Goal: Task Accomplishment & Management: Complete application form

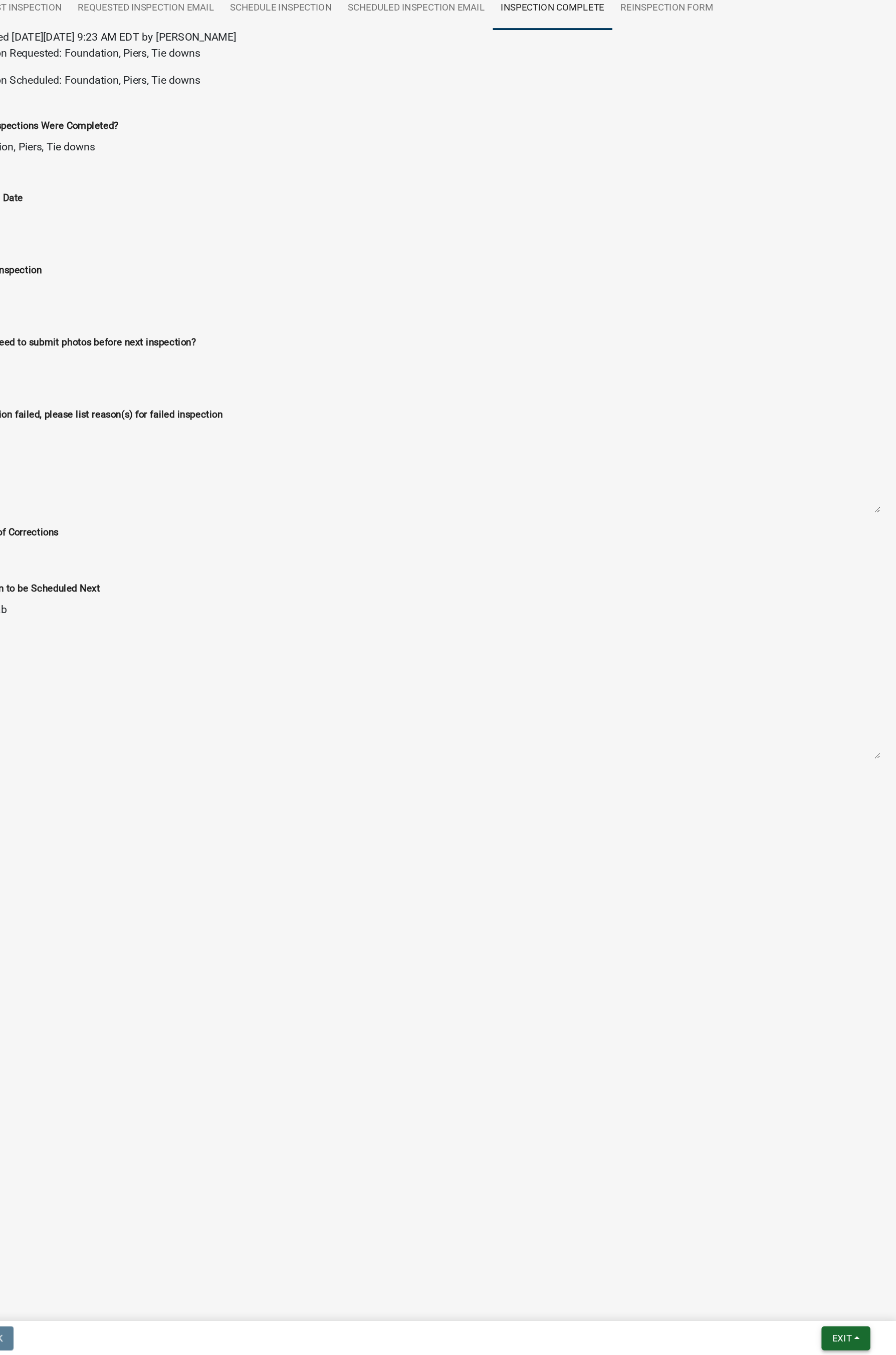
click at [855, 813] on span "Exit" at bounding box center [855, 1342] width 14 height 8
click at [826, 813] on button "Save & Exit" at bounding box center [837, 1316] width 80 height 24
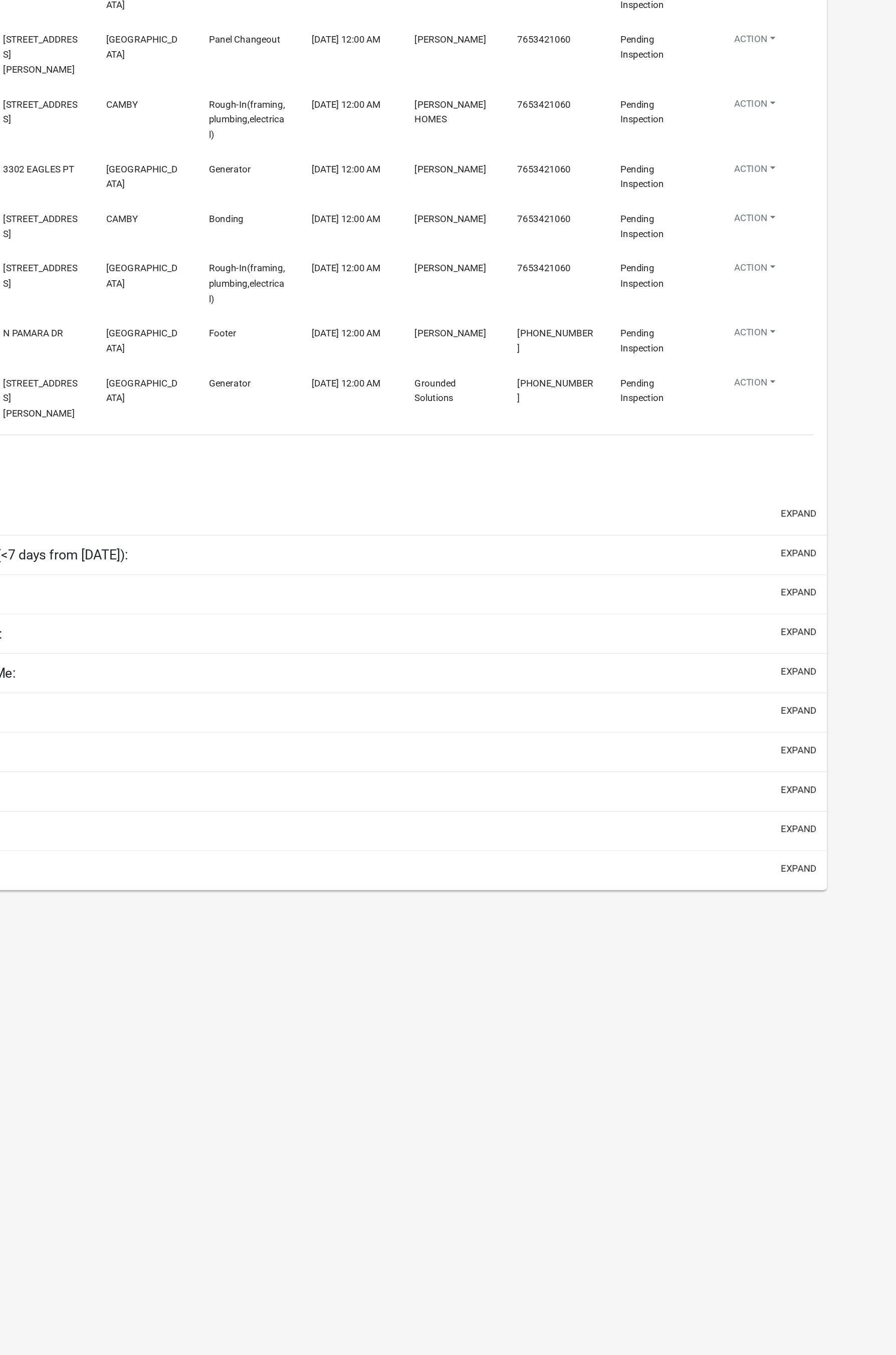
select select "1: 25"
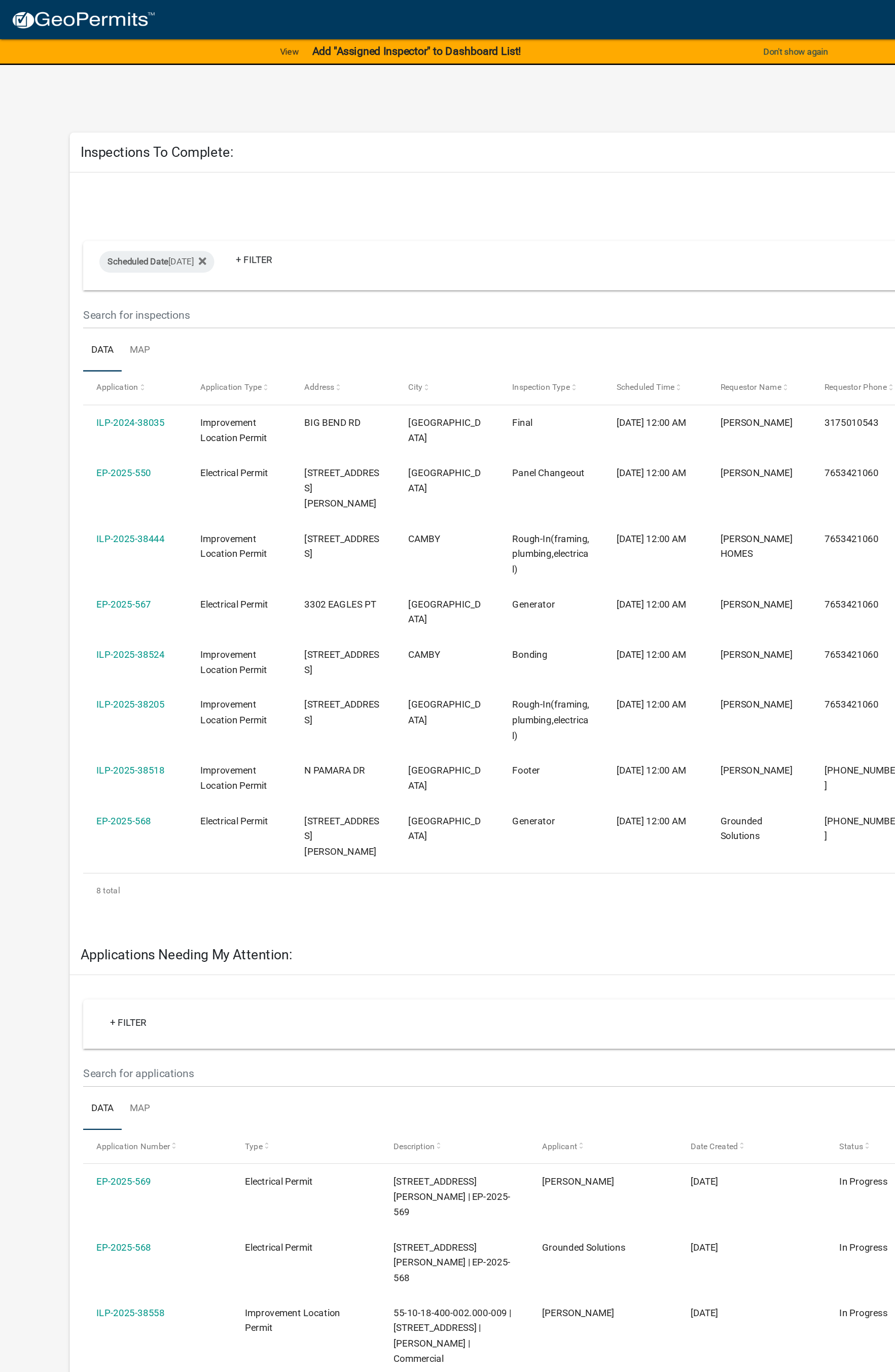
click at [110, 320] on link "ILP-2024-38035" at bounding box center [97, 317] width 51 height 8
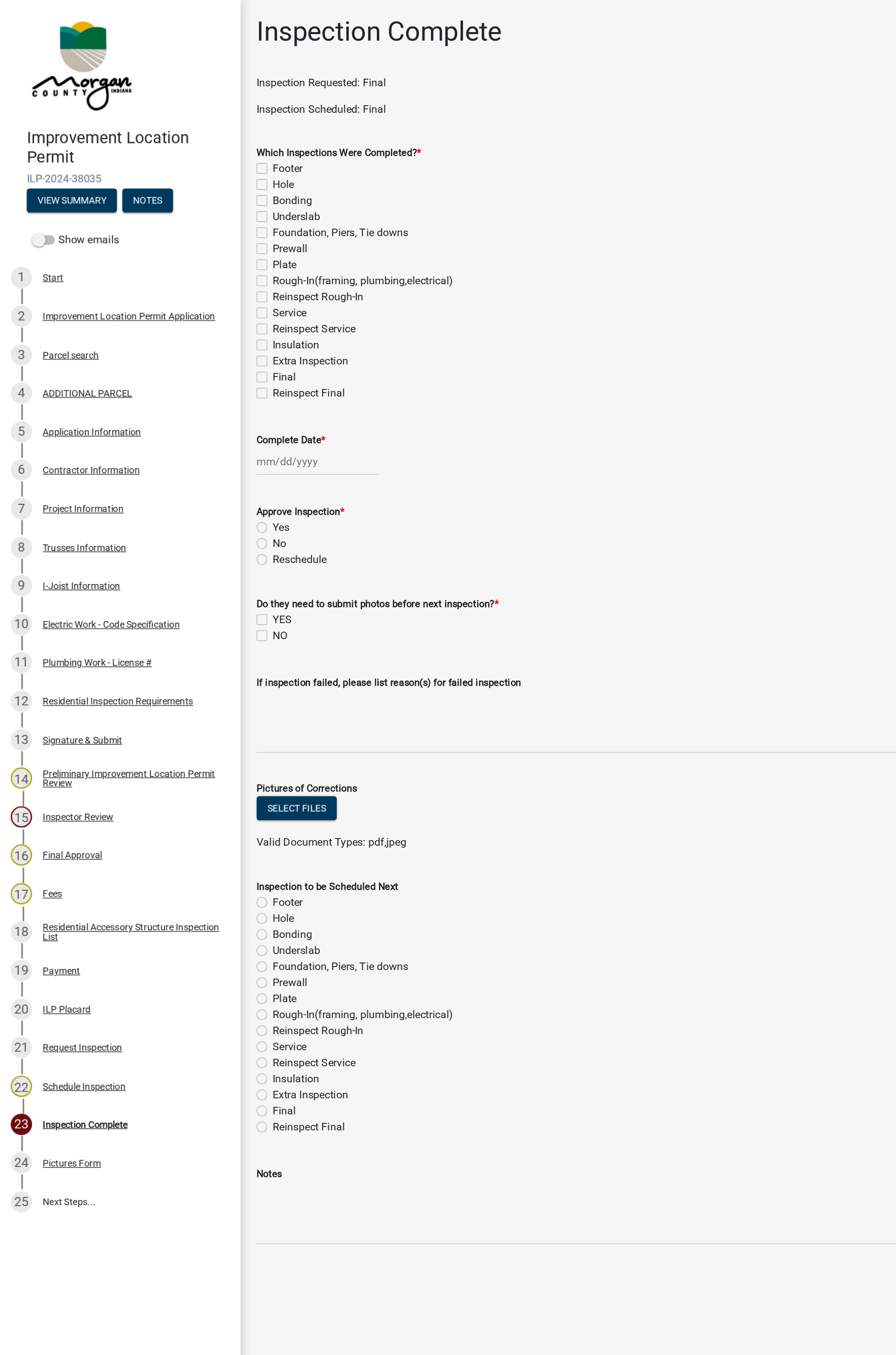
click at [204, 280] on label "Final" at bounding box center [213, 282] width 17 height 12
click at [204, 280] on input "Final" at bounding box center [207, 280] width 6 height 6
checkbox input "true"
checkbox input "false"
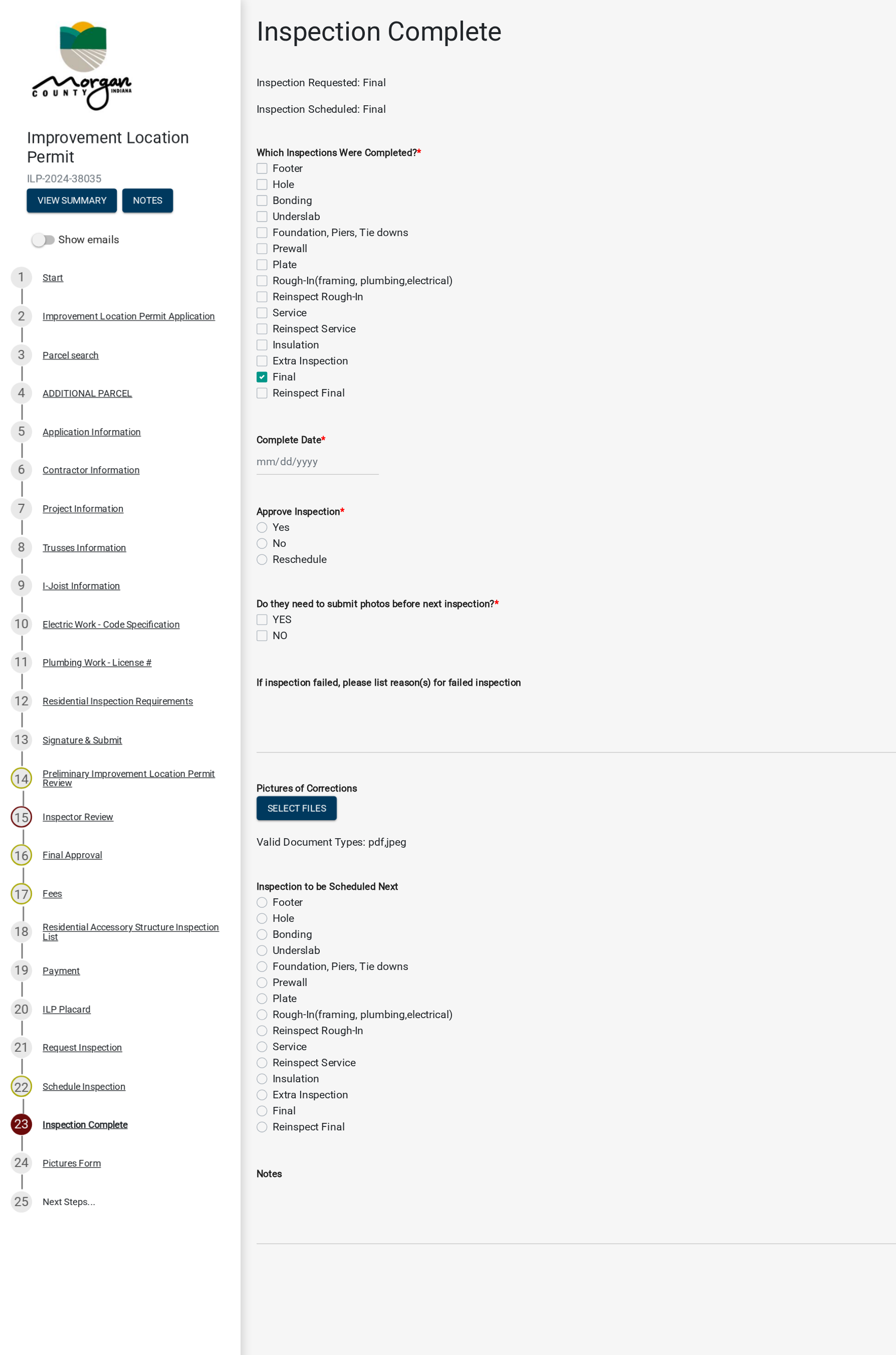
checkbox input "false"
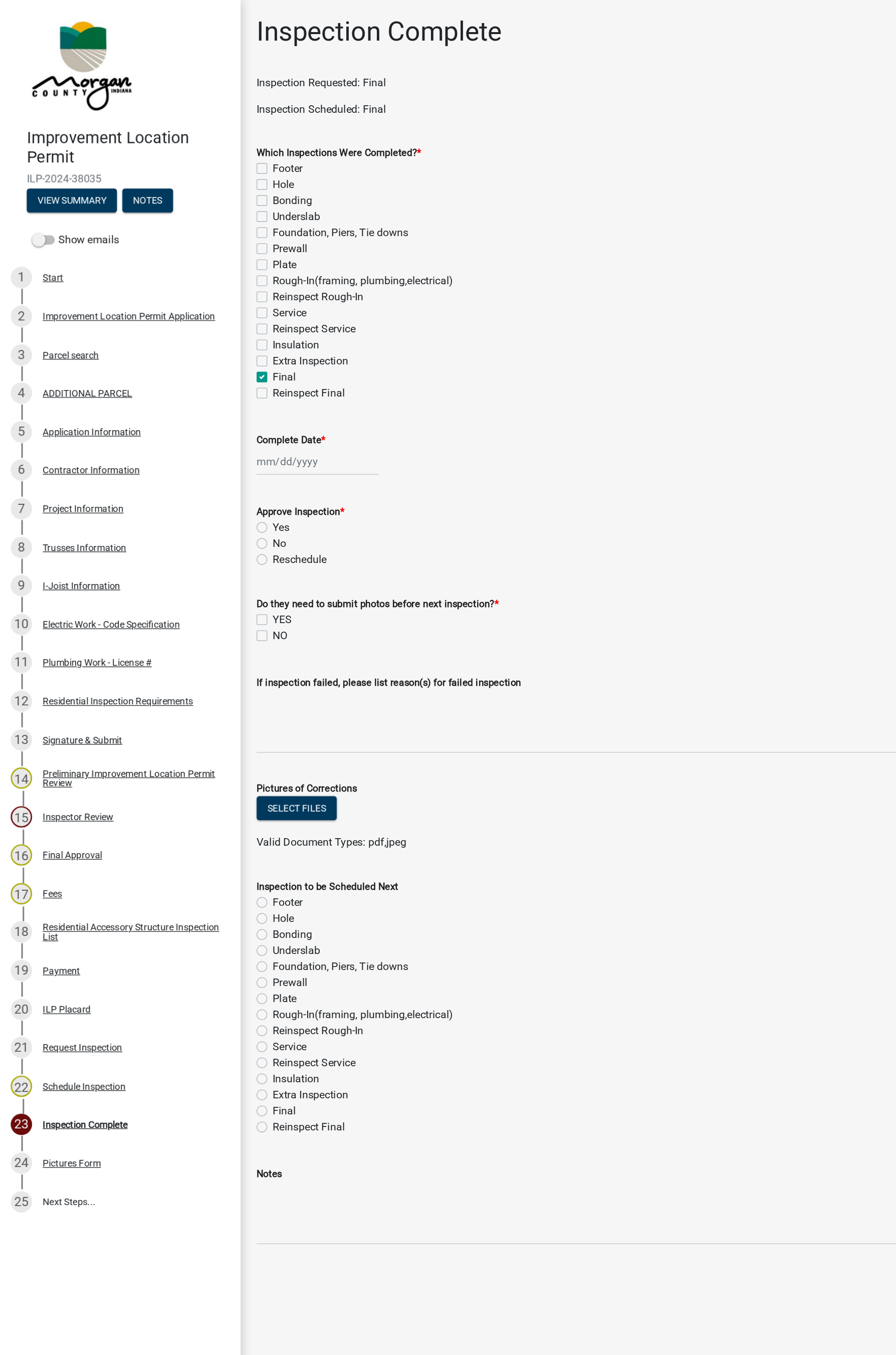
checkbox input "false"
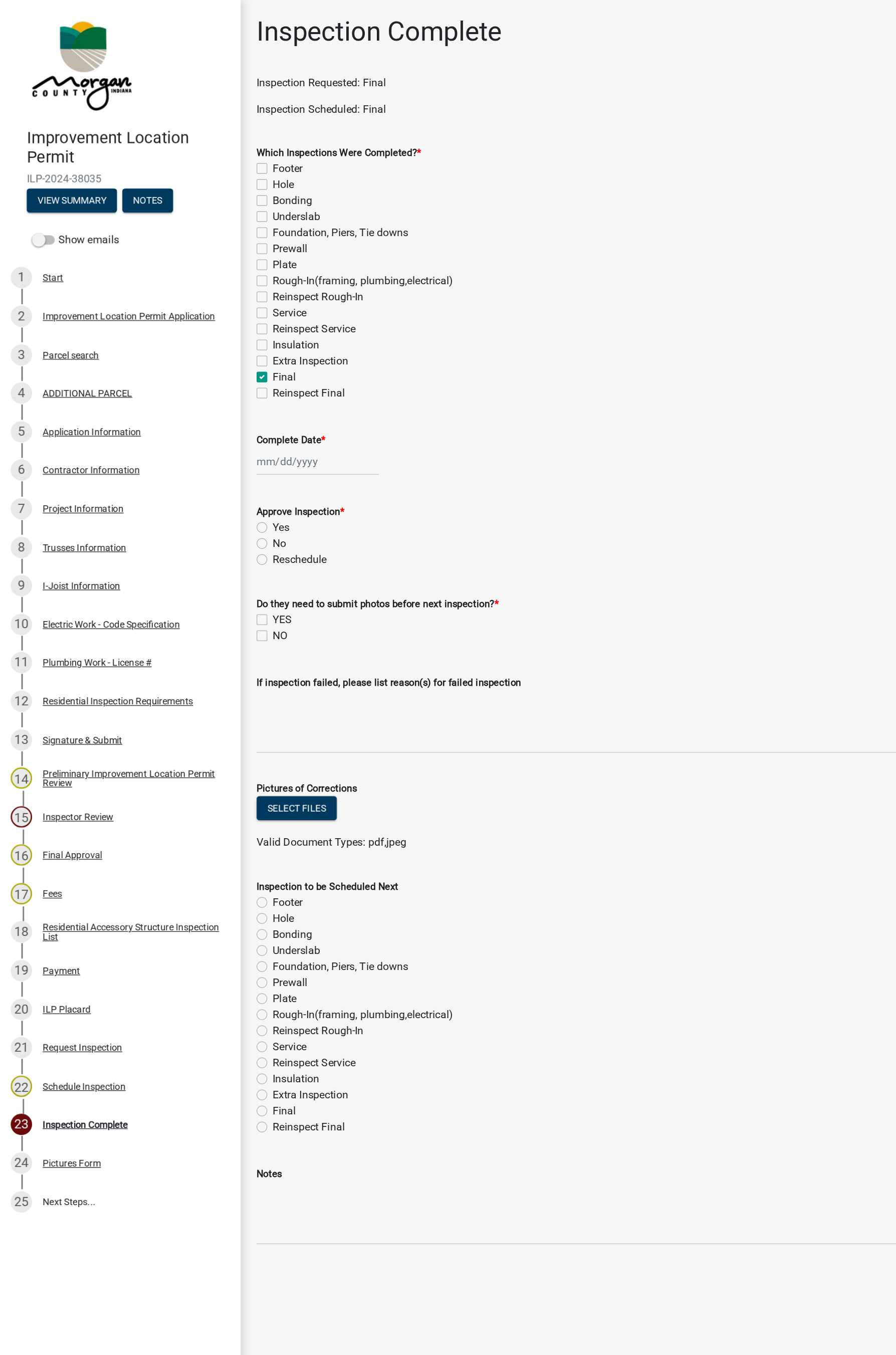
checkbox input "false"
checkbox input "true"
checkbox input "false"
click at [233, 349] on div at bounding box center [238, 346] width 92 height 21
select select "8"
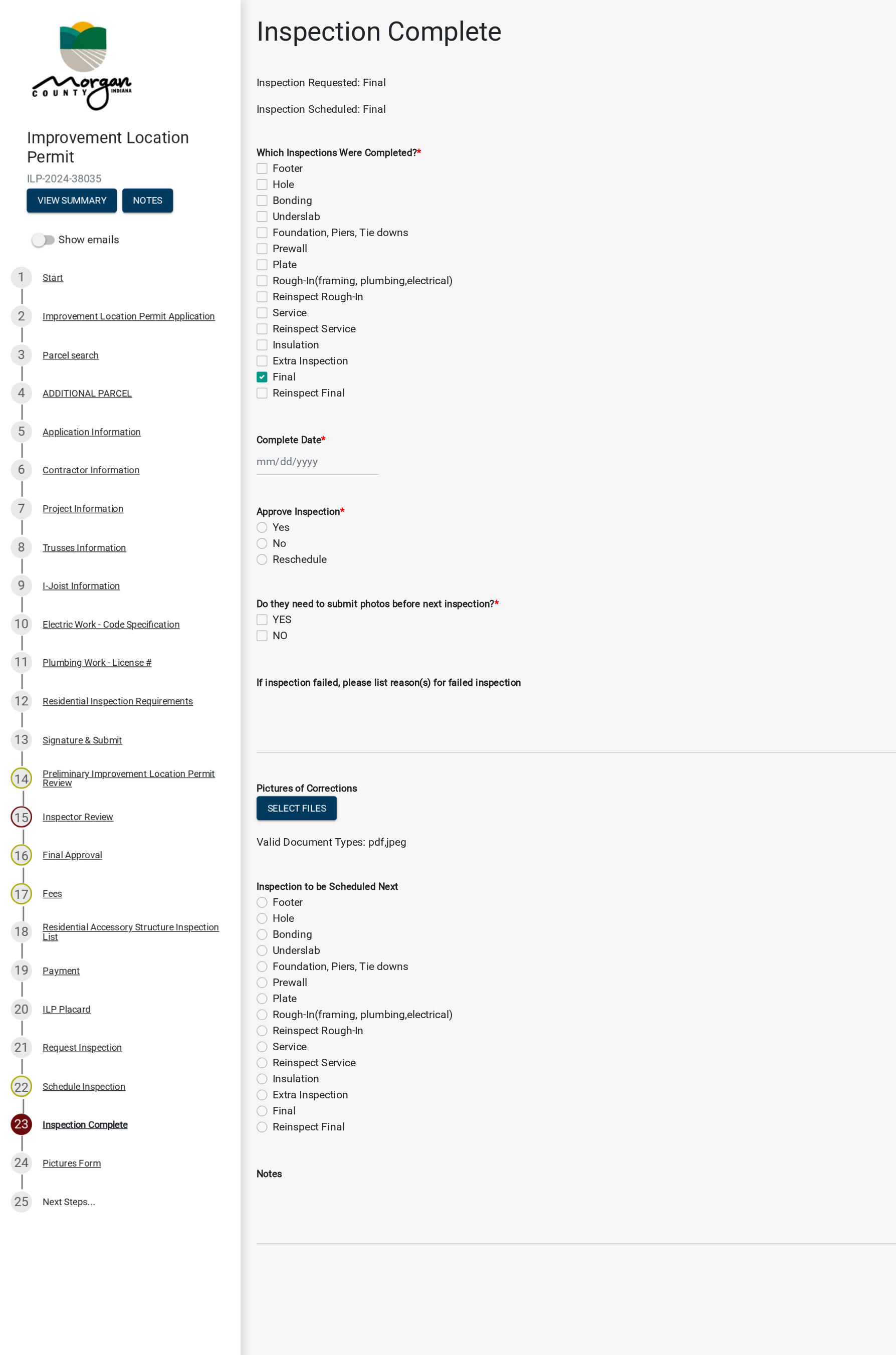
select select "2025"
click at [250, 431] on div "14" at bounding box center [250, 431] width 16 height 16
type input "[DATE]"
click at [204, 396] on label "Yes" at bounding box center [211, 395] width 12 height 12
click at [204, 396] on input "Yes" at bounding box center [207, 392] width 6 height 6
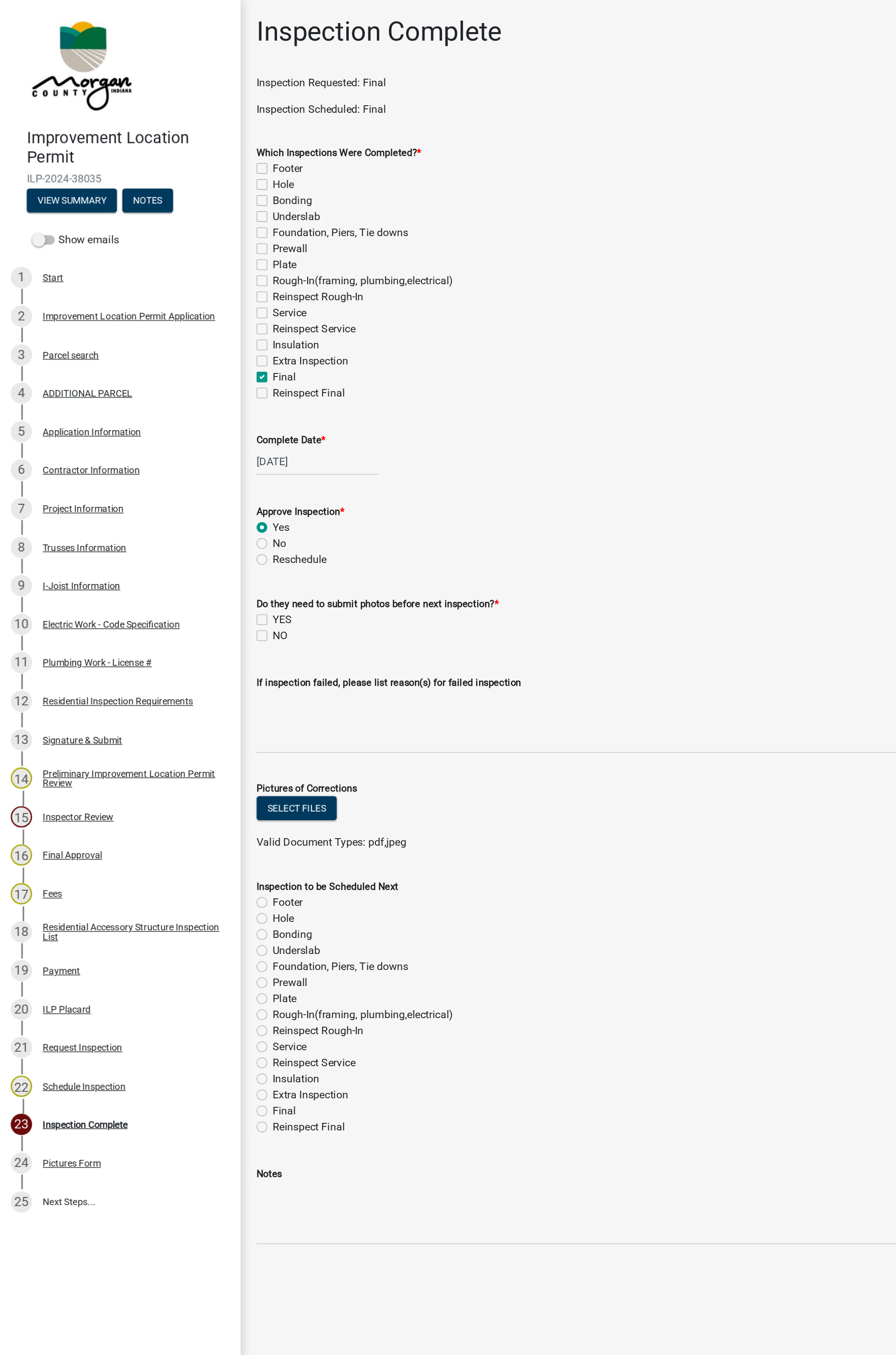
radio input "true"
click at [209, 476] on label "NO" at bounding box center [210, 476] width 11 height 12
click at [209, 476] on input "NO" at bounding box center [207, 474] width 6 height 6
checkbox input "true"
checkbox input "false"
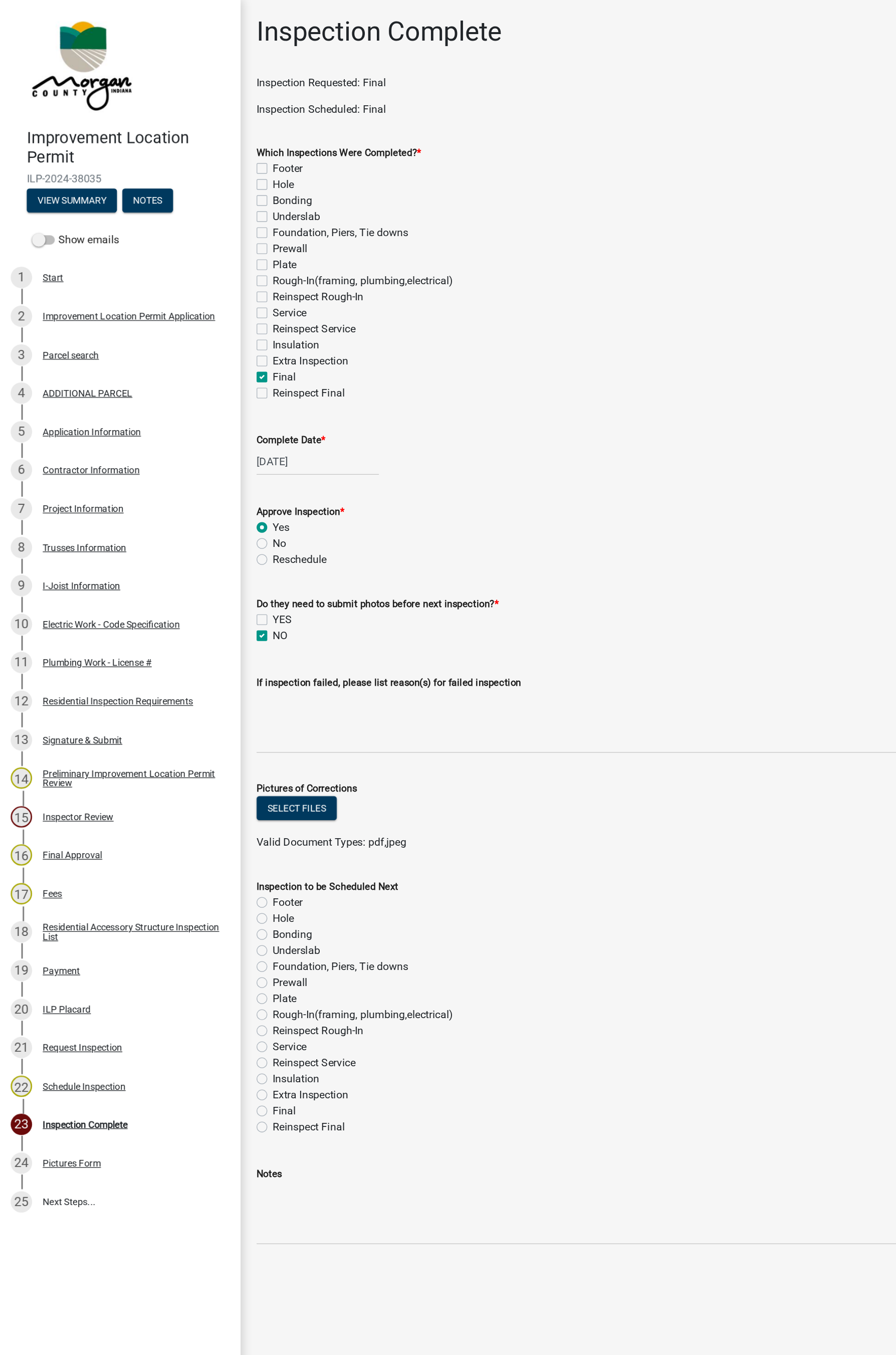
checkbox input "true"
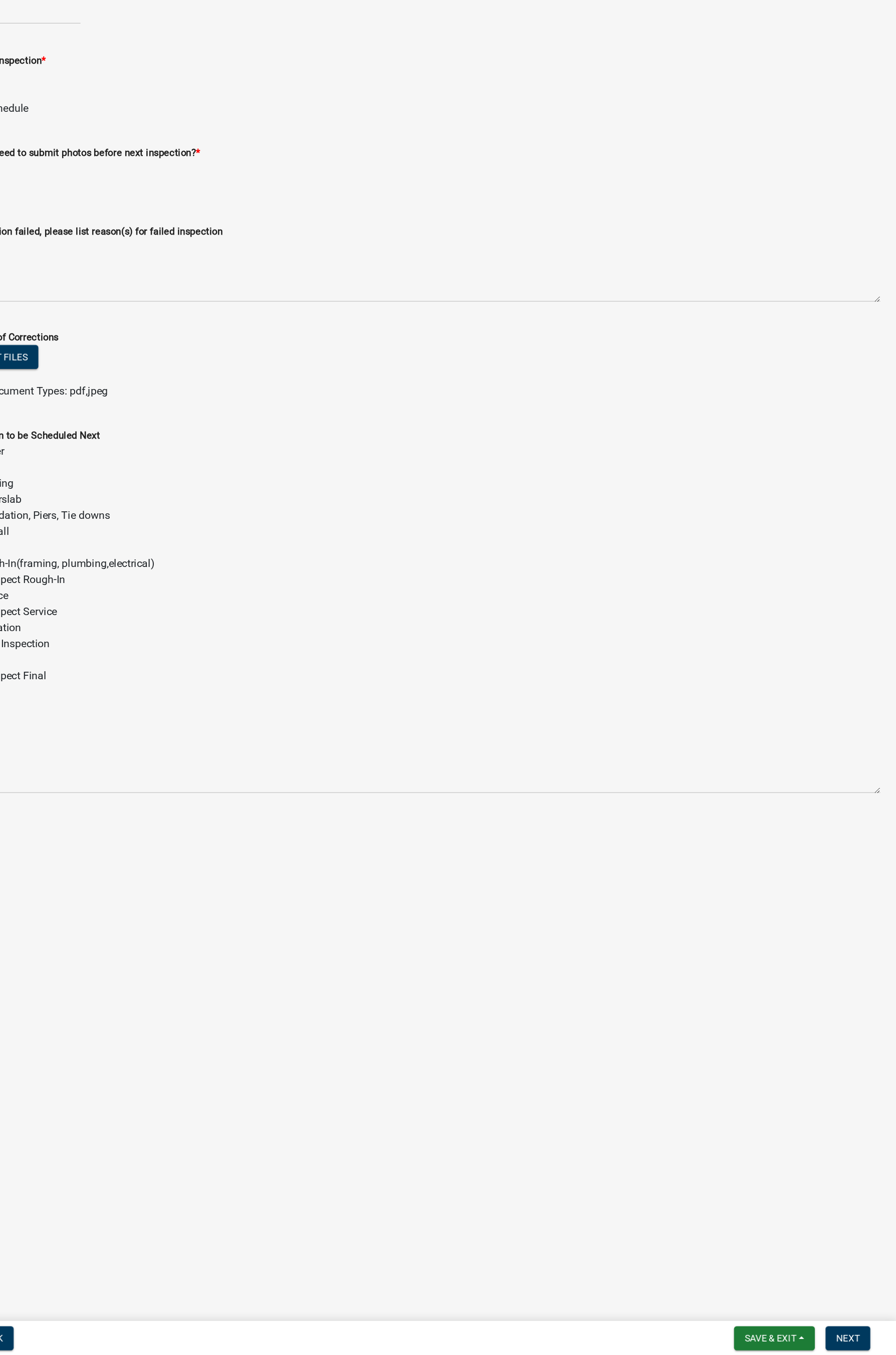
click at [799, 813] on div "Save & Exit Save Save & Exit" at bounding box center [805, 1342] width 61 height 18
click at [799, 813] on span "Save & Exit" at bounding box center [801, 1342] width 39 height 8
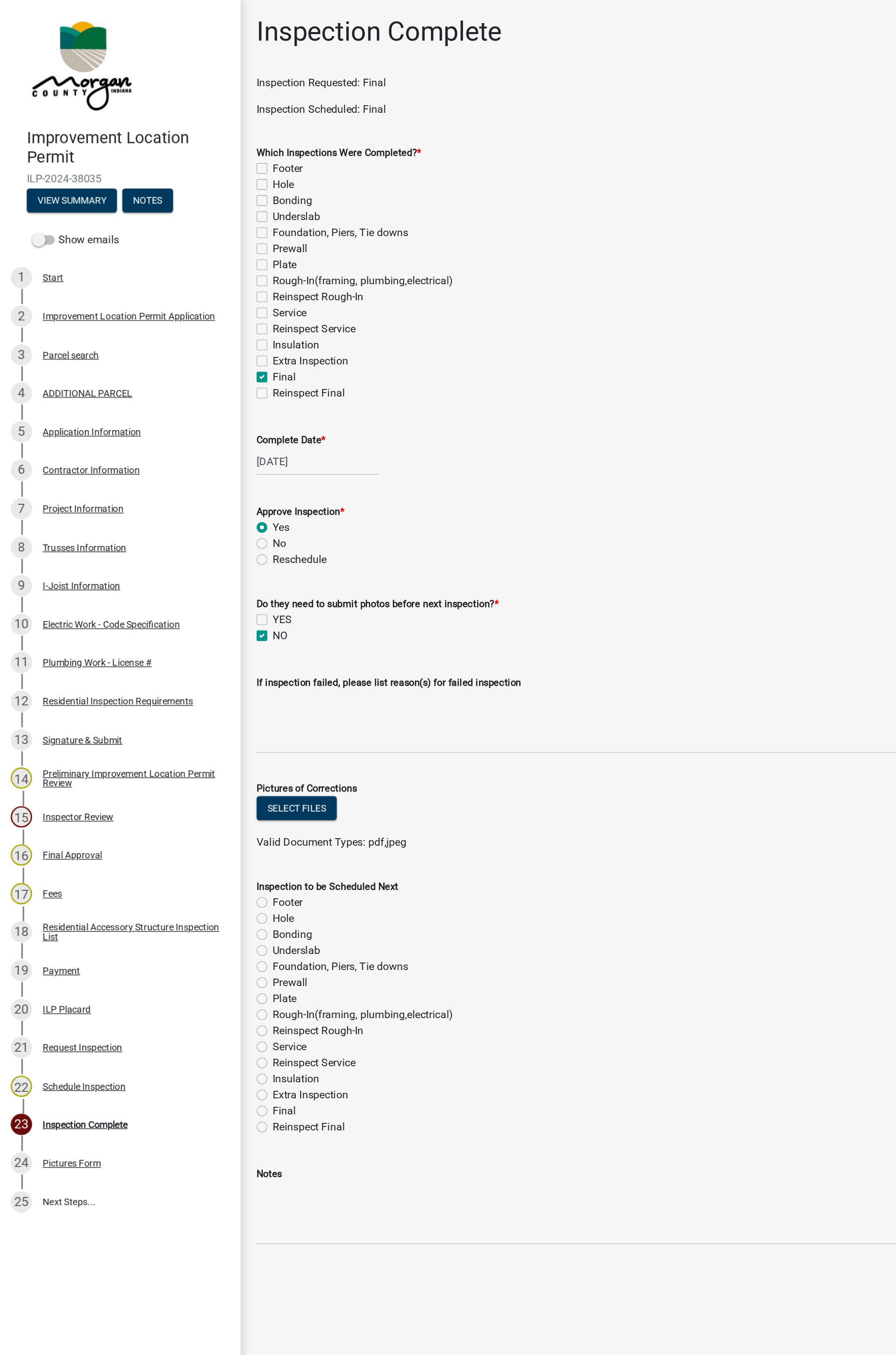
click at [86, 385] on div "7 Project Information" at bounding box center [86, 381] width 157 height 16
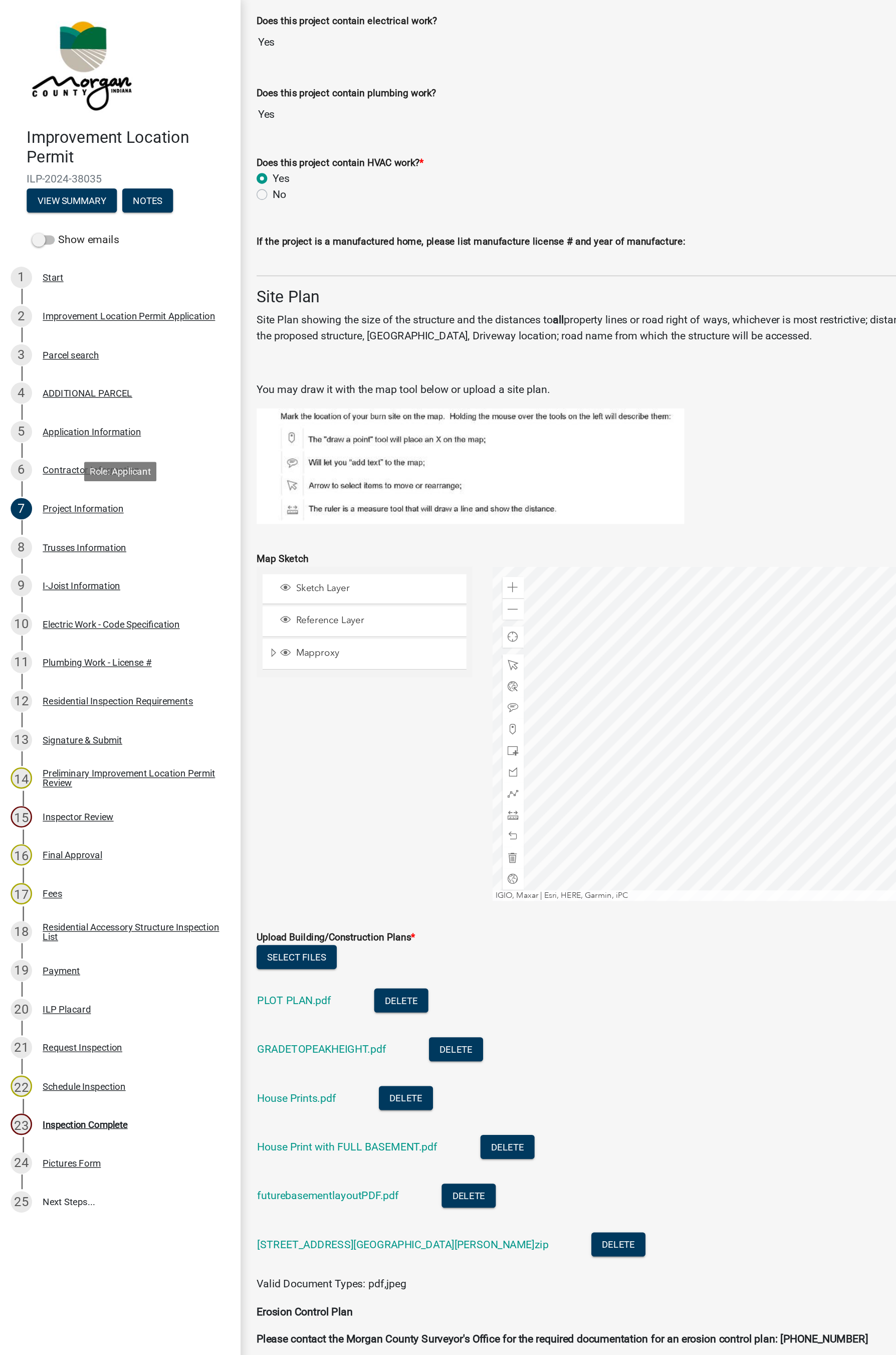
scroll to position [1784, 0]
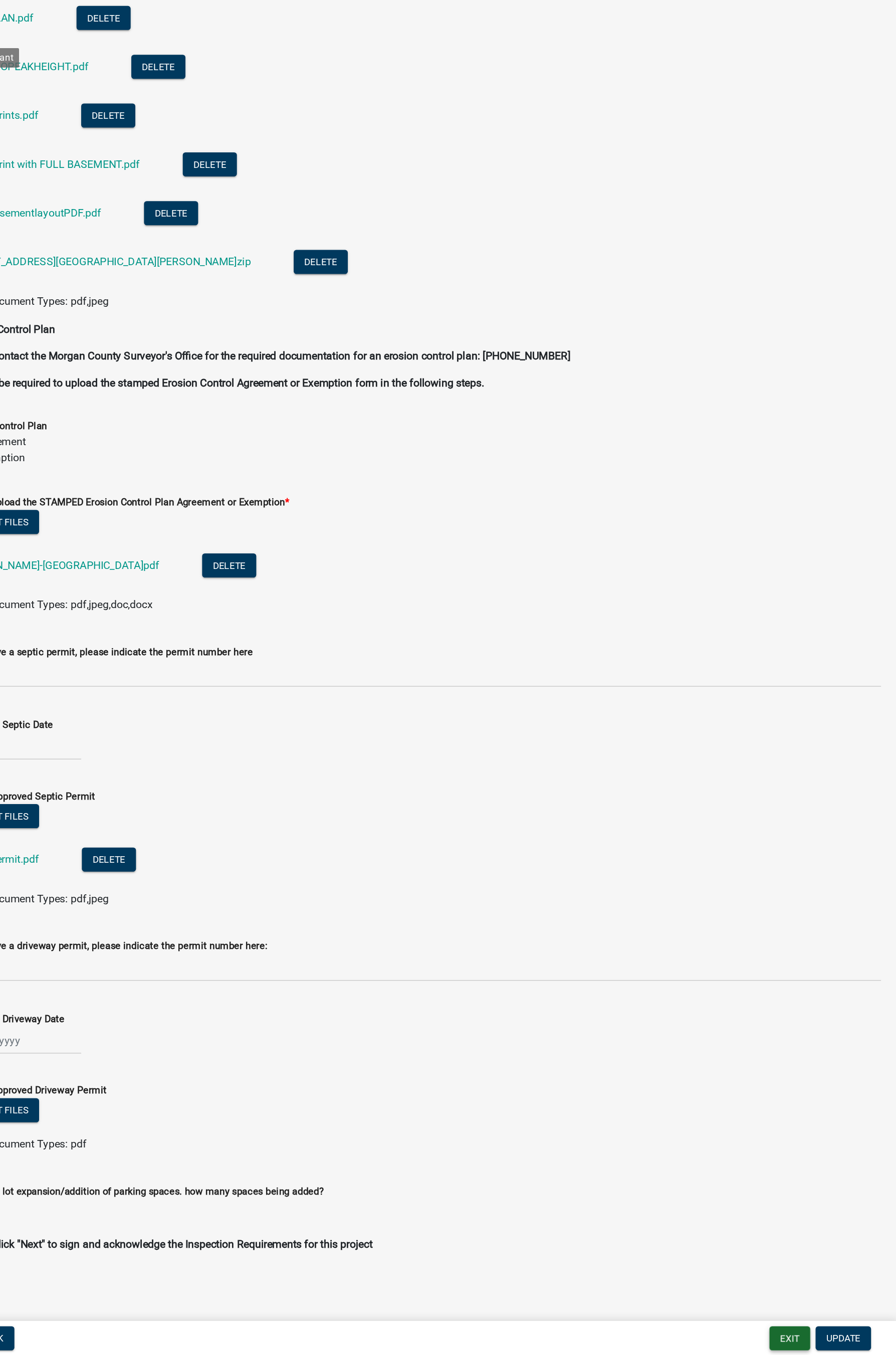
click at [817, 813] on button "Exit" at bounding box center [816, 1342] width 30 height 18
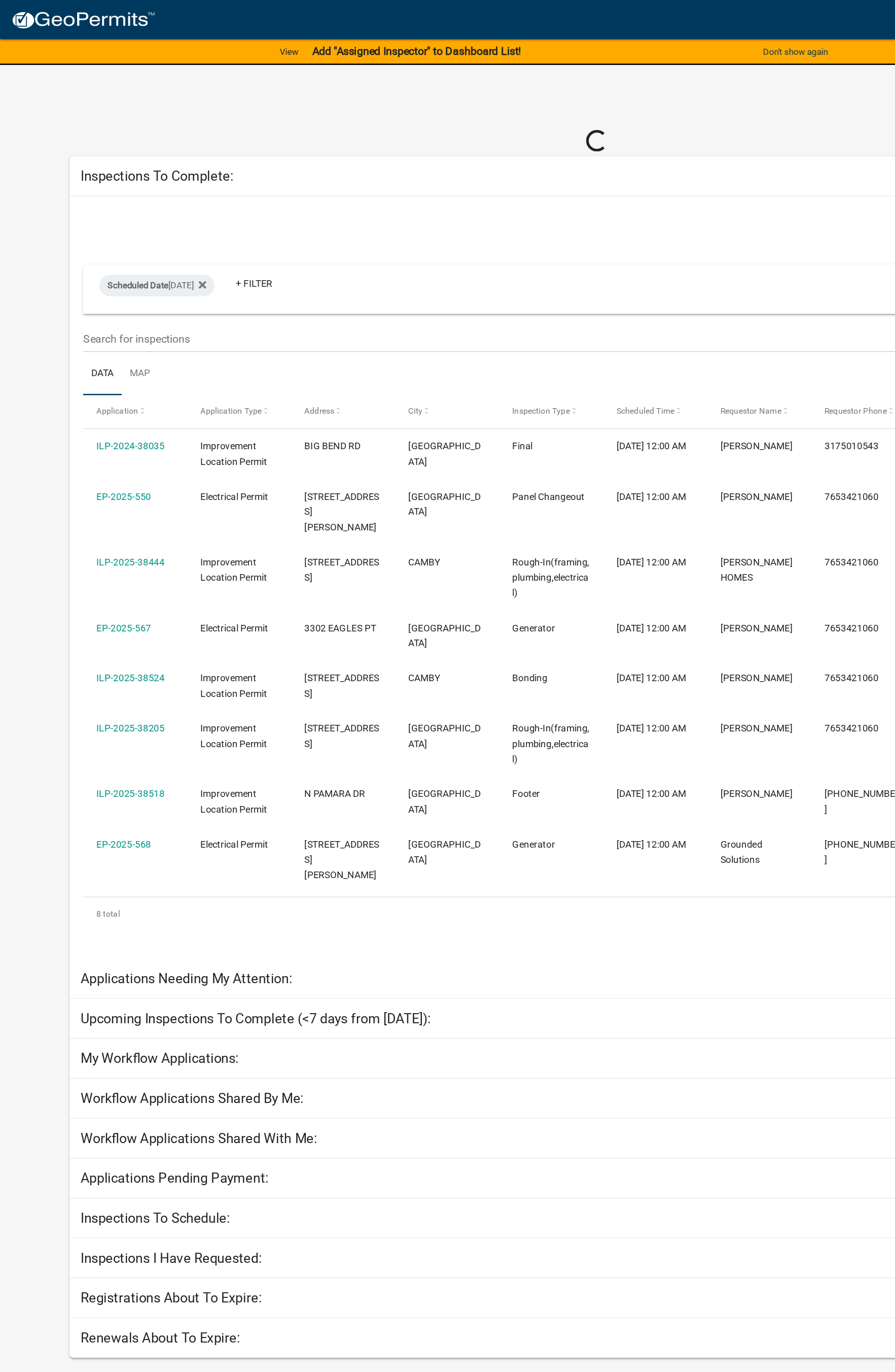
select select "1: 25"
